Goal: Information Seeking & Learning: Learn about a topic

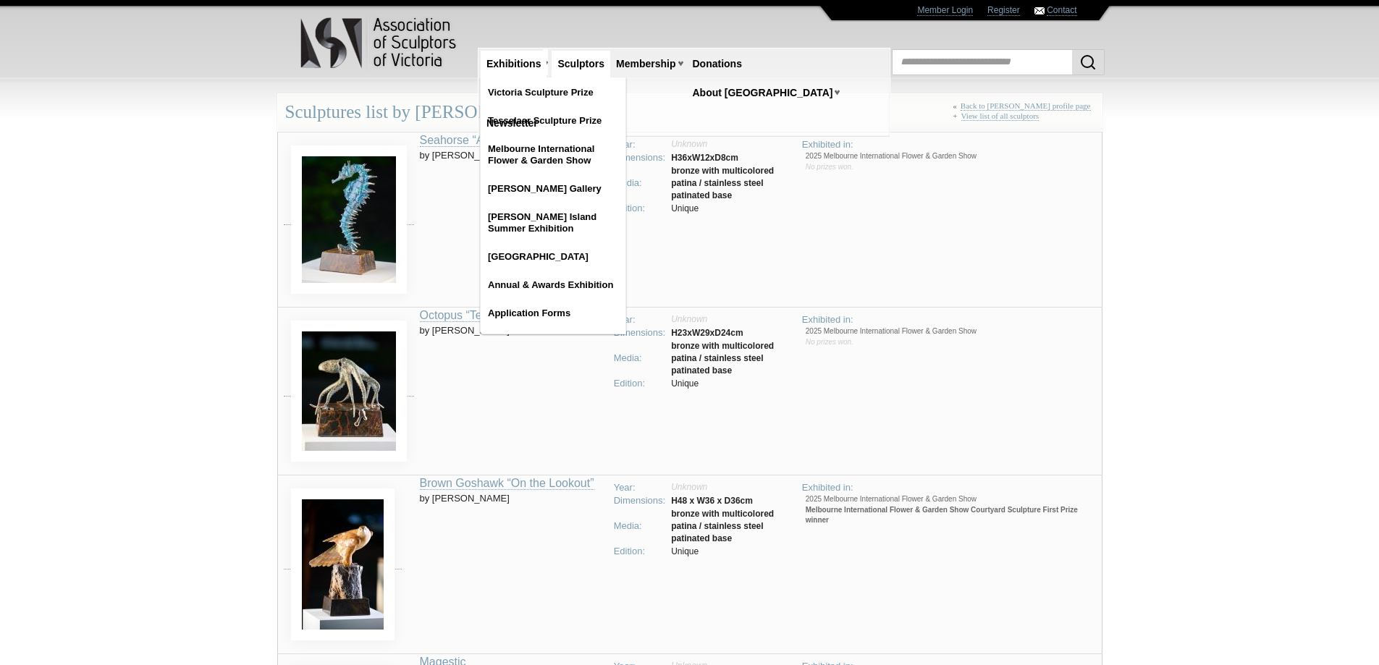
click at [526, 62] on link "Exhibitions" at bounding box center [514, 64] width 66 height 27
click at [541, 91] on link "Victoria Sculpture Prize" at bounding box center [553, 93] width 145 height 26
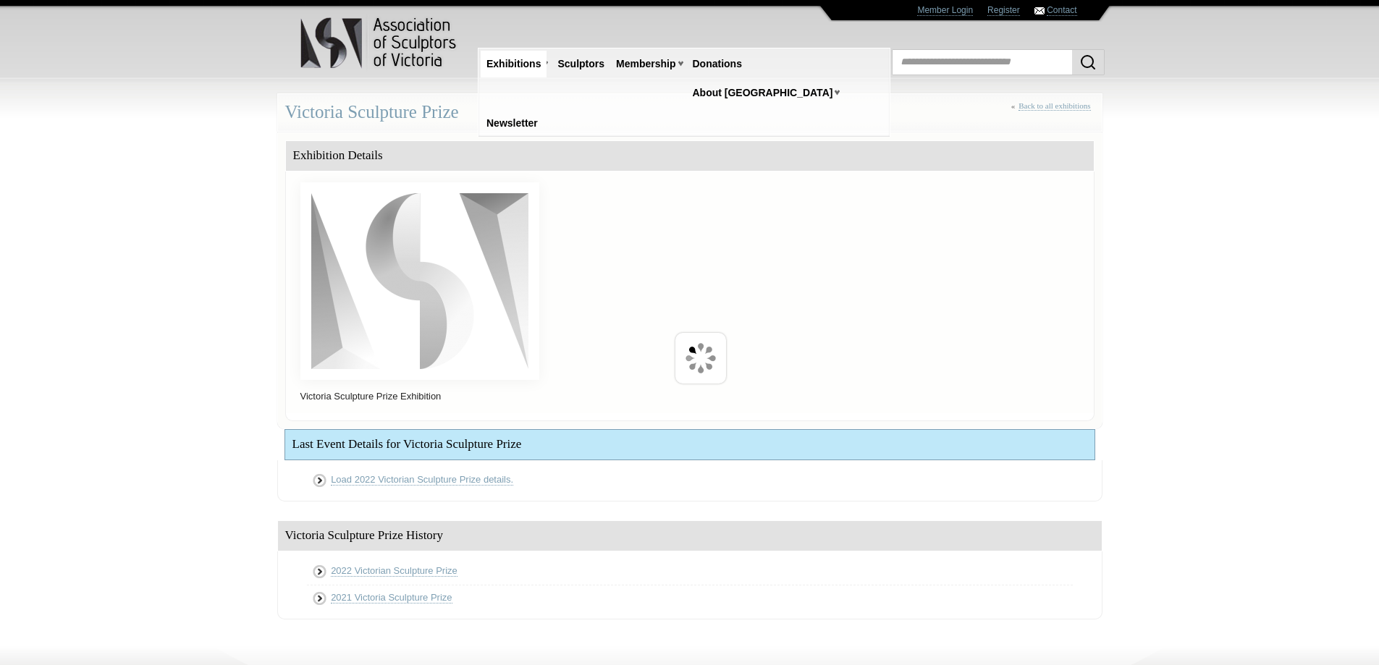
scroll to position [167, 0]
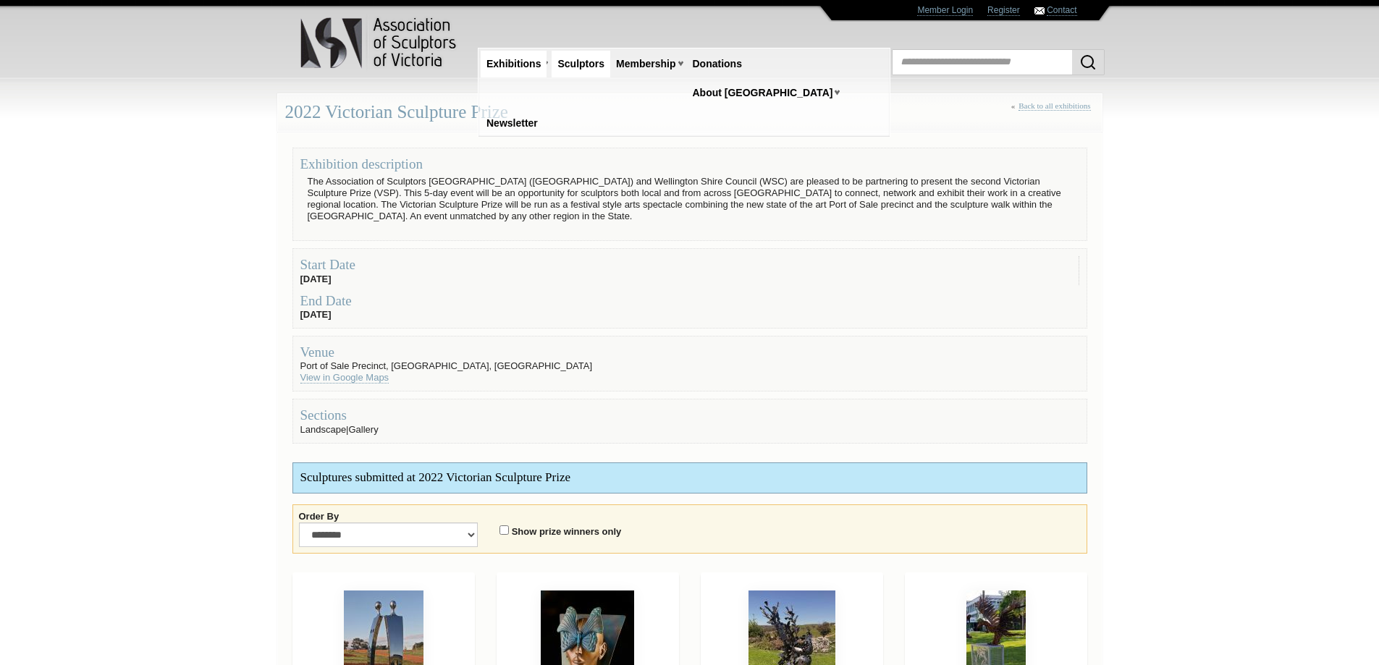
click at [590, 67] on link "Sculptors" at bounding box center [581, 64] width 59 height 27
click at [586, 61] on link "Sculptors" at bounding box center [581, 64] width 59 height 27
